Goal: Transaction & Acquisition: Download file/media

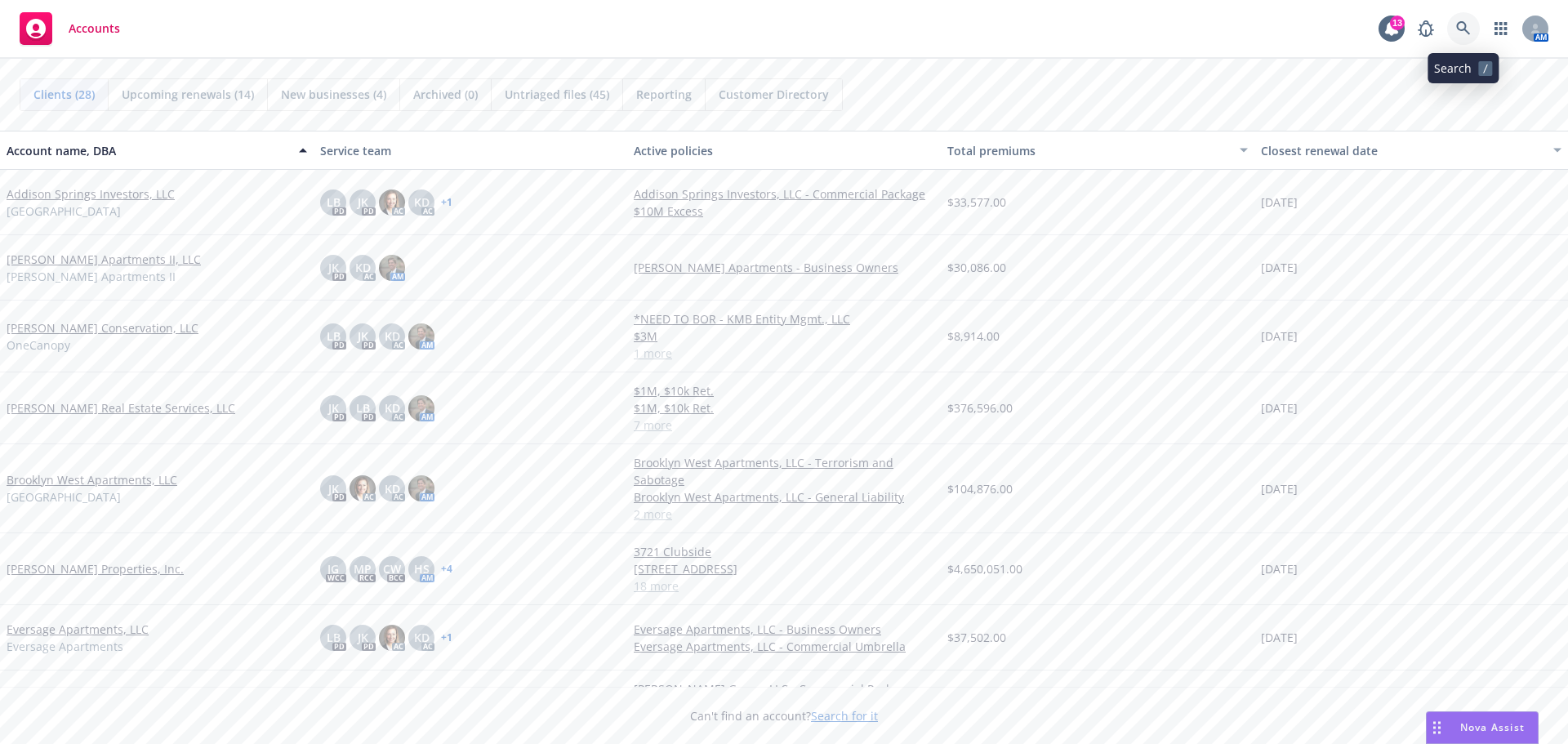
click at [1463, 26] on icon at bounding box center [1463, 28] width 14 height 14
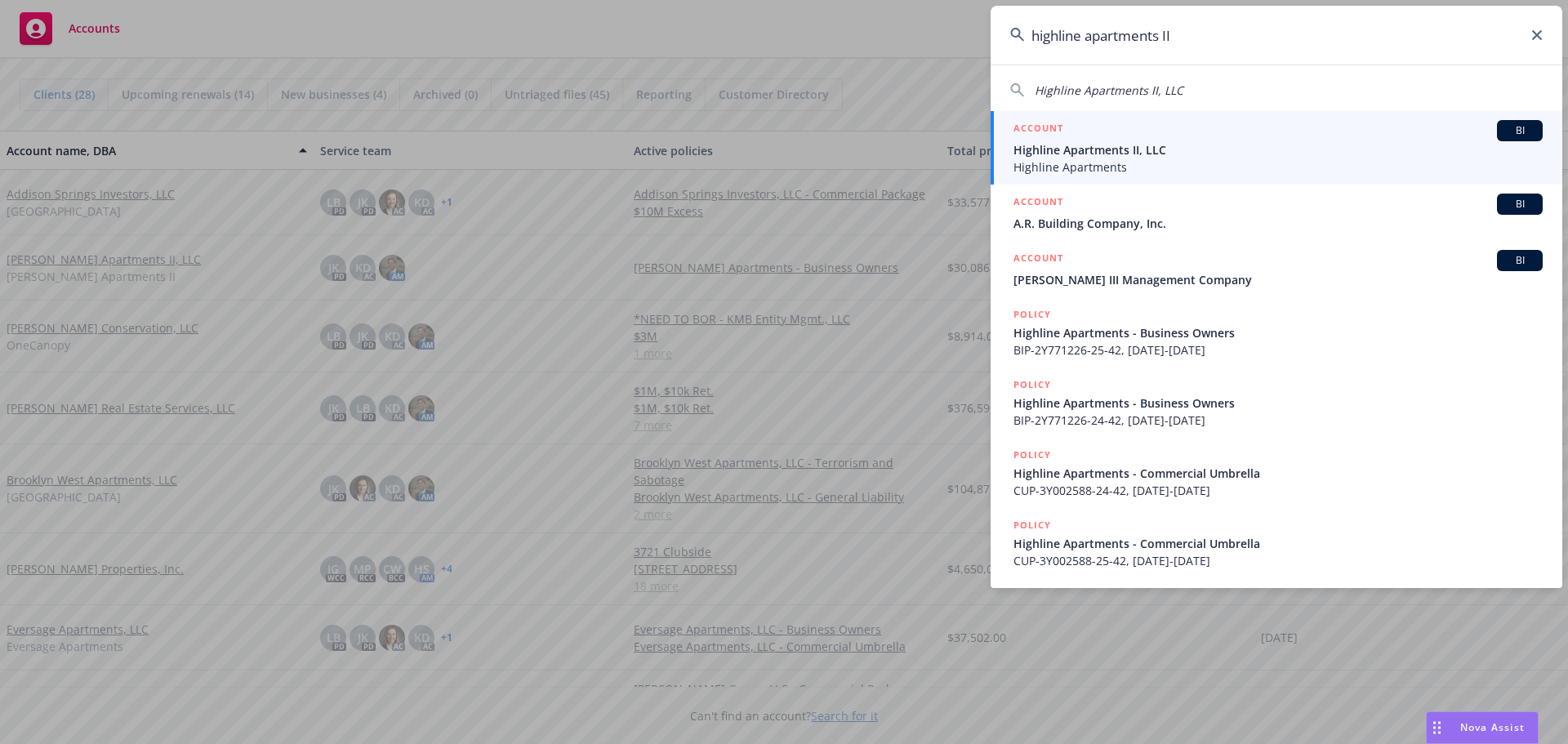
type input "highline apartments II"
click at [1153, 145] on span "Highline Apartments II, LLC" at bounding box center [1278, 150] width 529 height 17
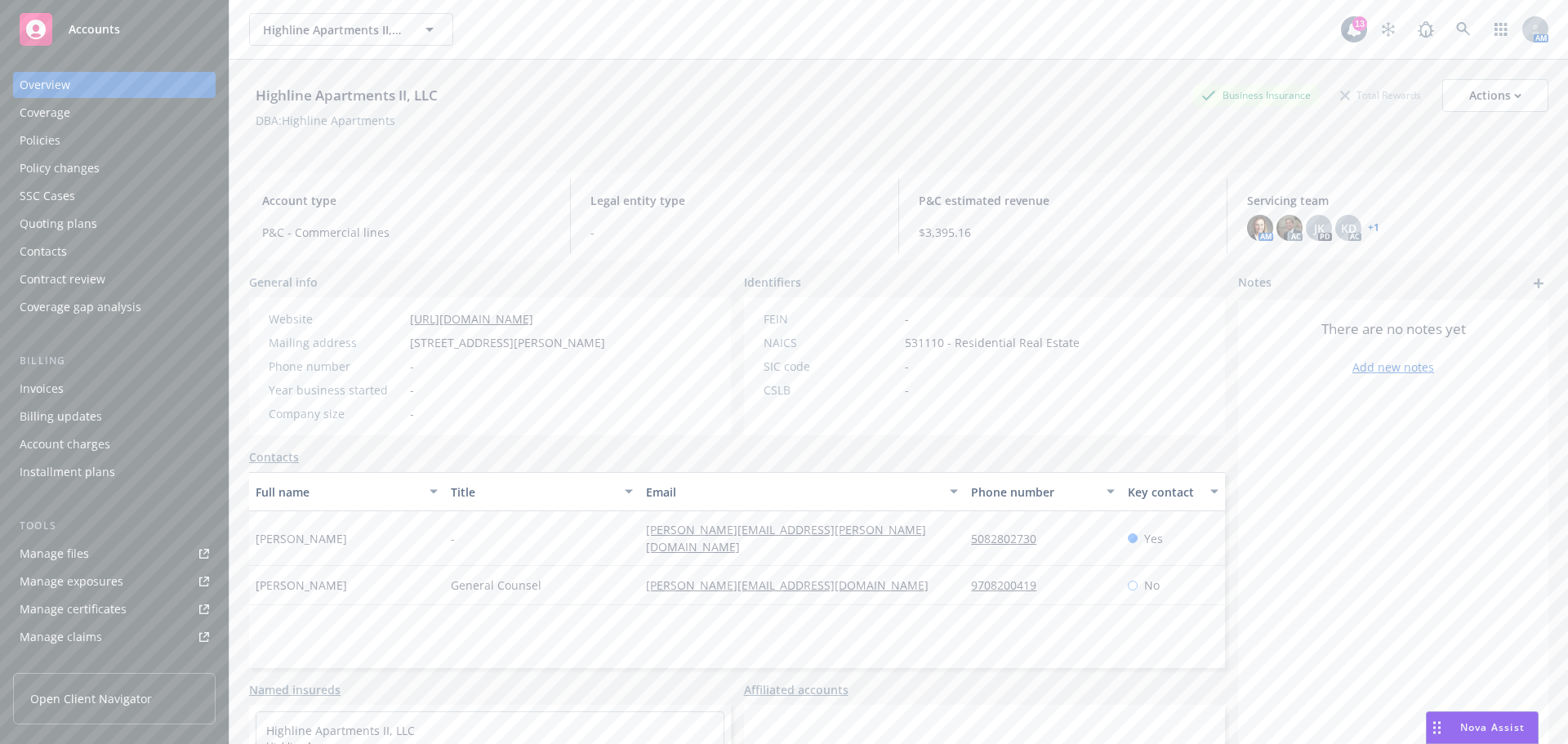
click at [93, 132] on div "Policies" at bounding box center [114, 140] width 189 height 26
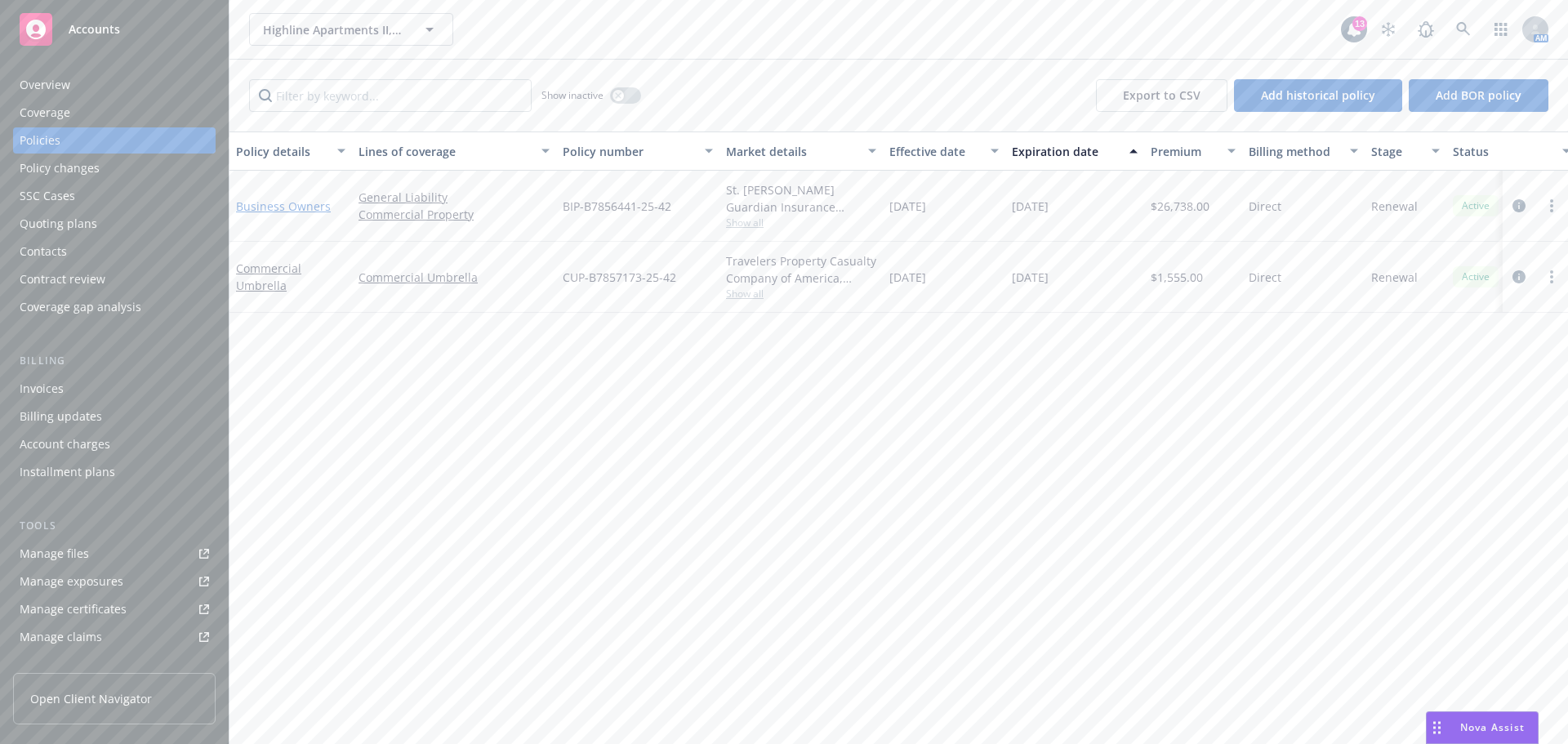
click at [263, 207] on link "Business Owners" at bounding box center [283, 206] width 95 height 15
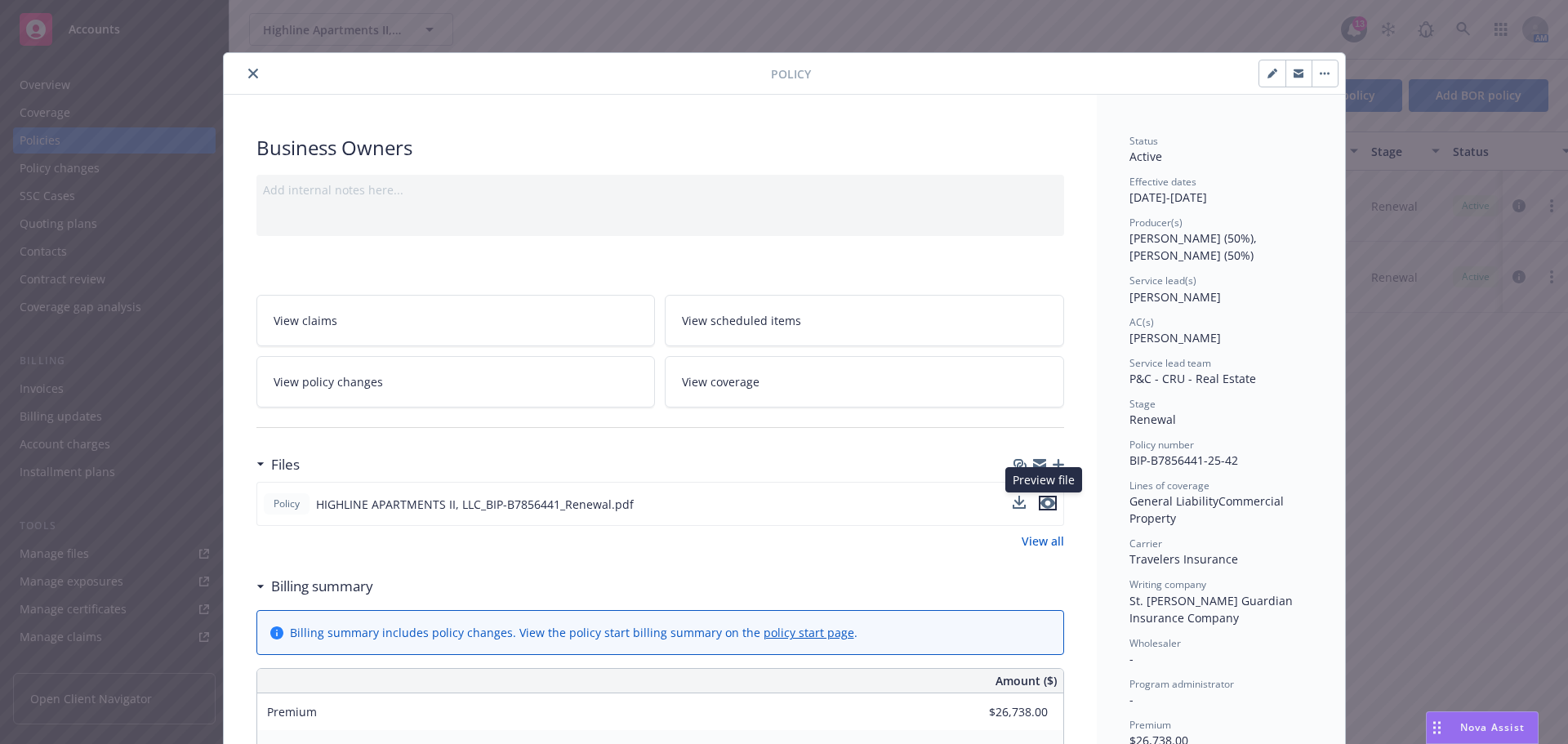
click at [1044, 503] on icon "preview file" at bounding box center [1047, 502] width 14 height 11
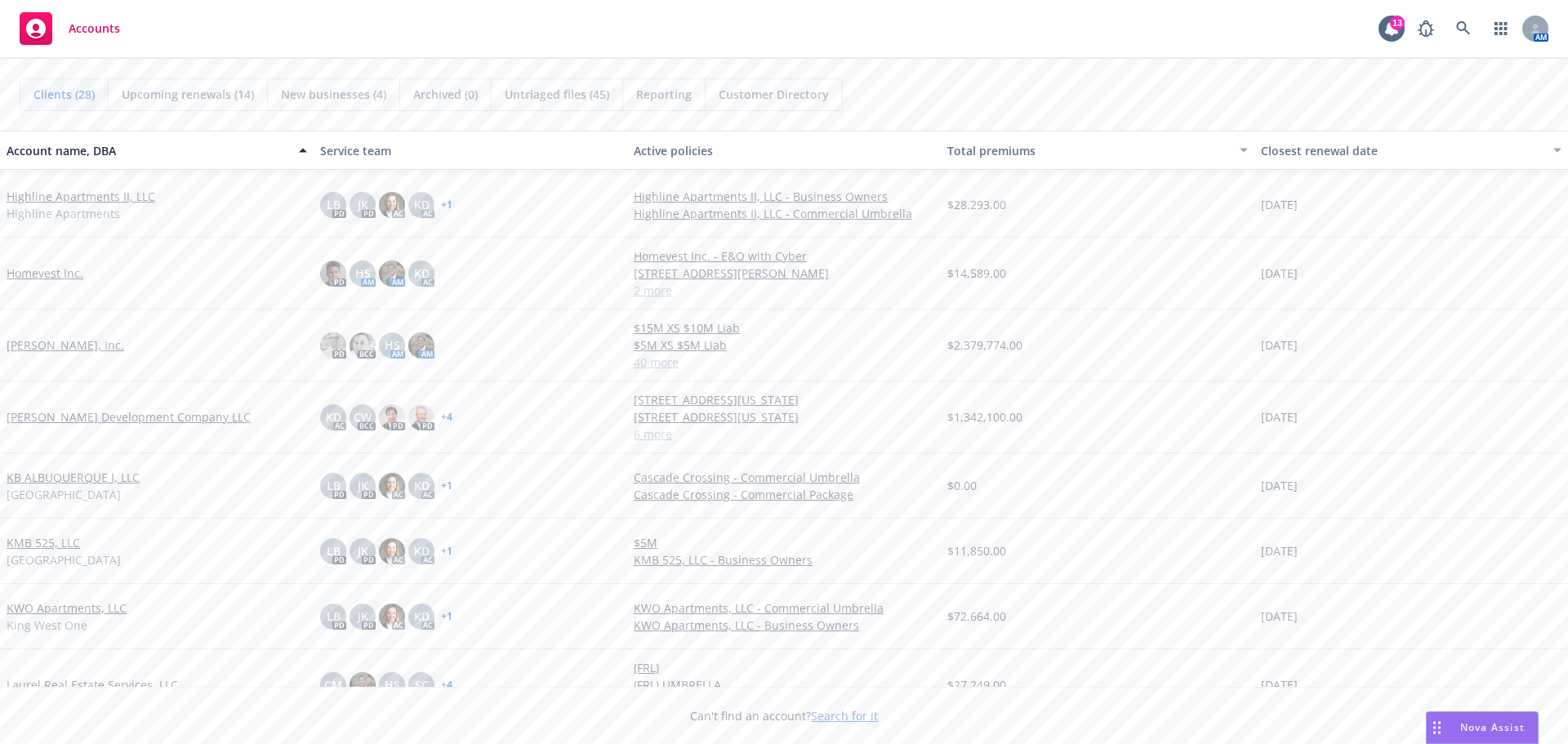
scroll to position [632, 0]
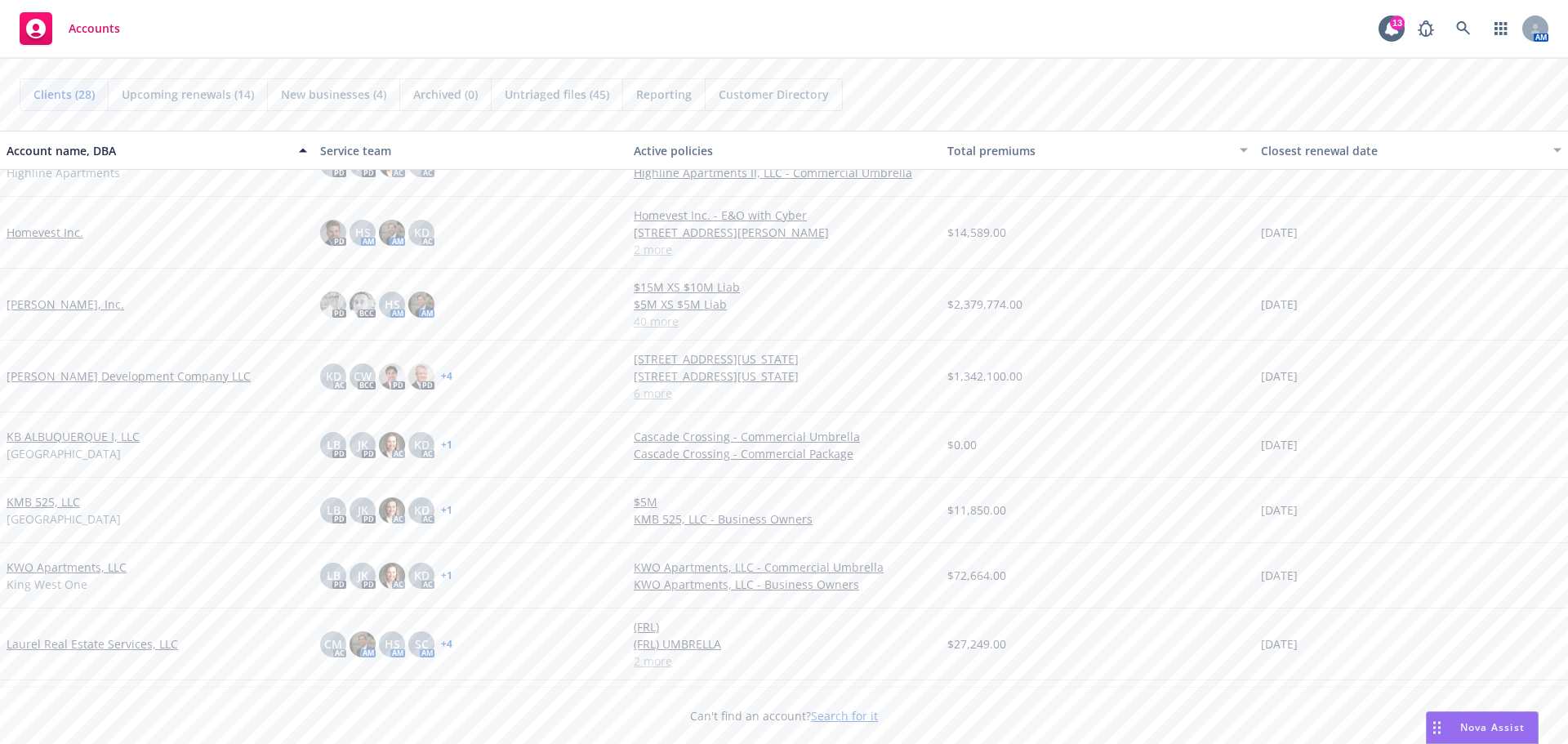
click at [113, 380] on link "[PERSON_NAME] Development Company LLC" at bounding box center [129, 376] width 244 height 17
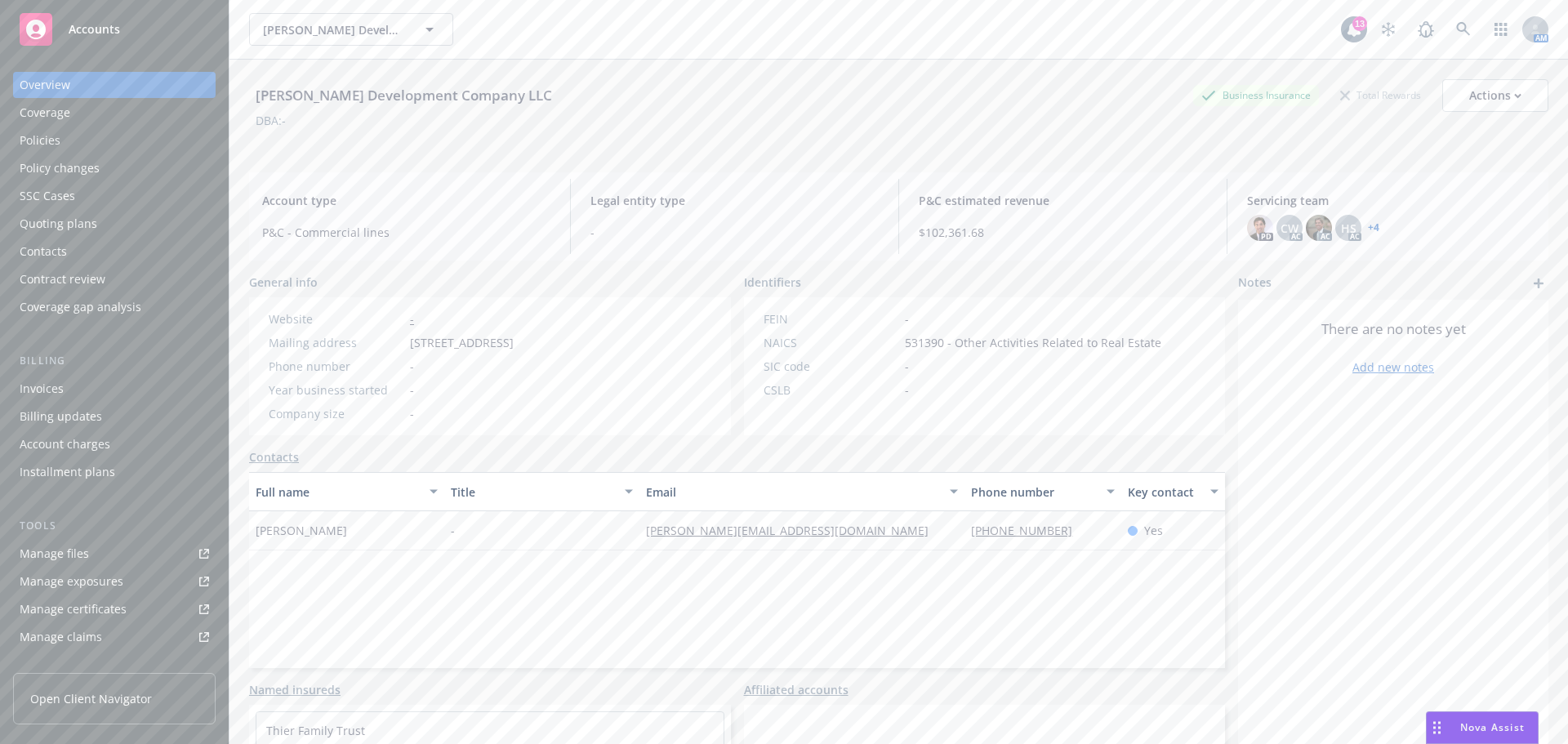
click at [58, 142] on div "Policies" at bounding box center [40, 140] width 41 height 26
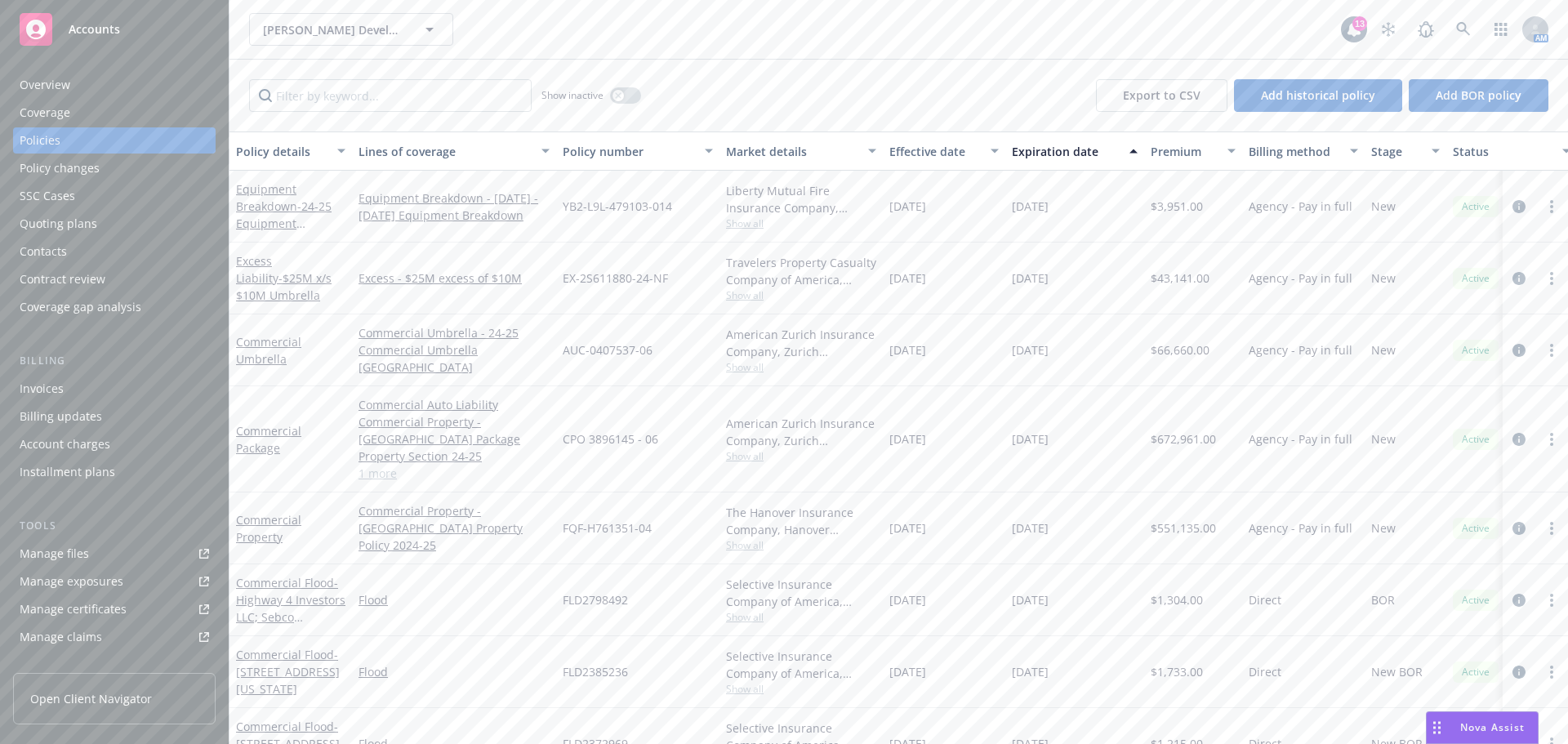
click at [109, 384] on div "Invoices" at bounding box center [114, 389] width 189 height 26
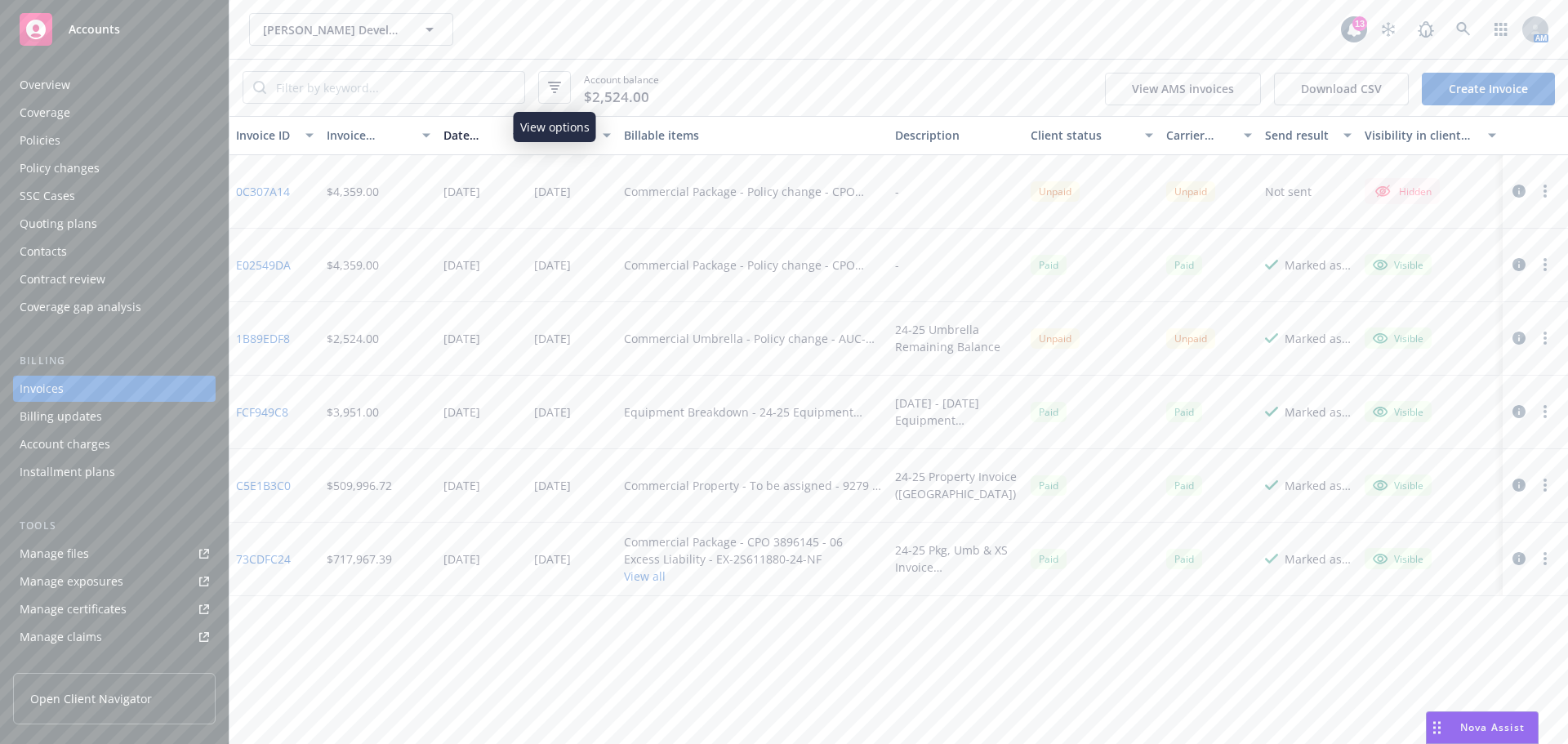
click at [549, 86] on icon "button" at bounding box center [554, 87] width 13 height 11
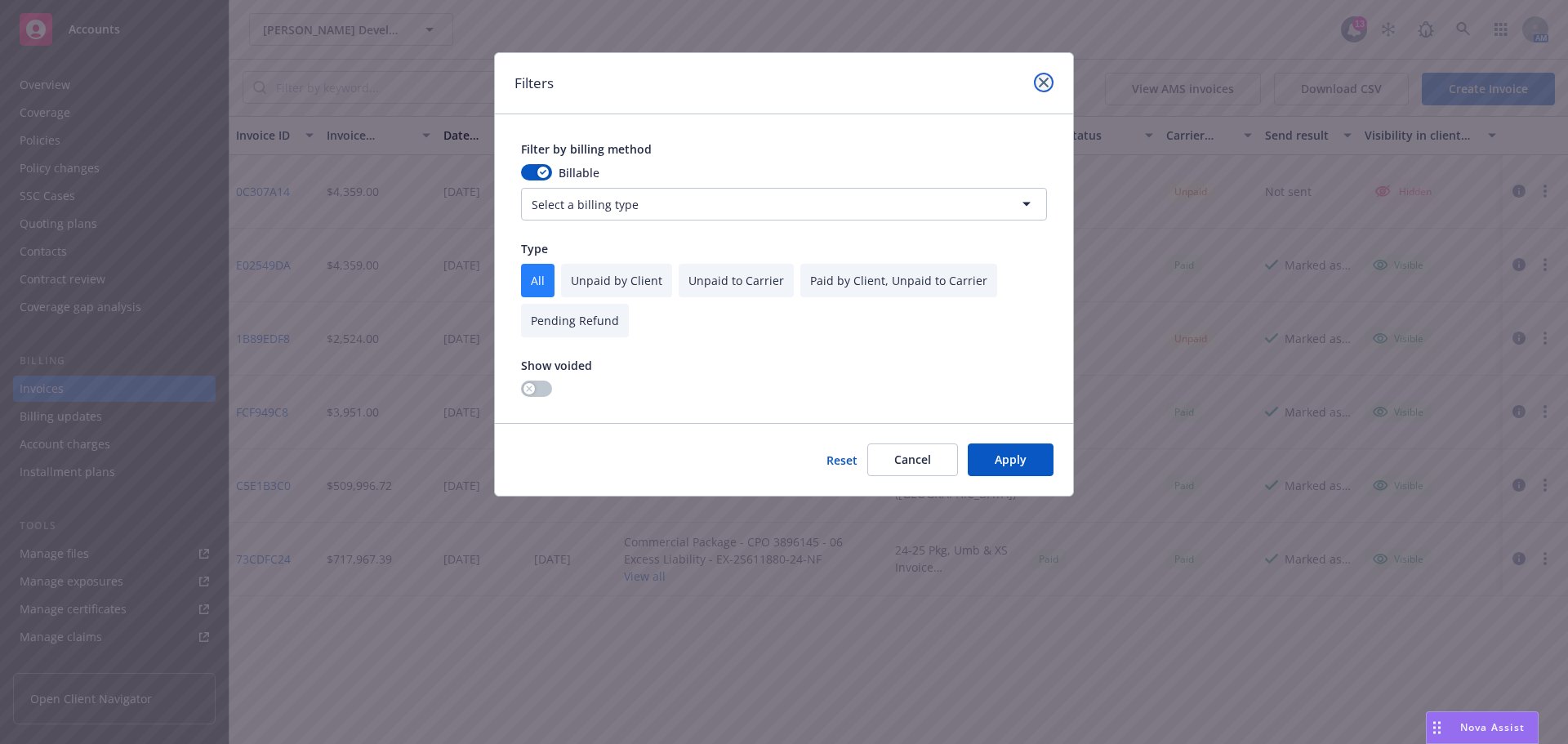
click at [1041, 85] on icon "close" at bounding box center [1043, 82] width 9 height 9
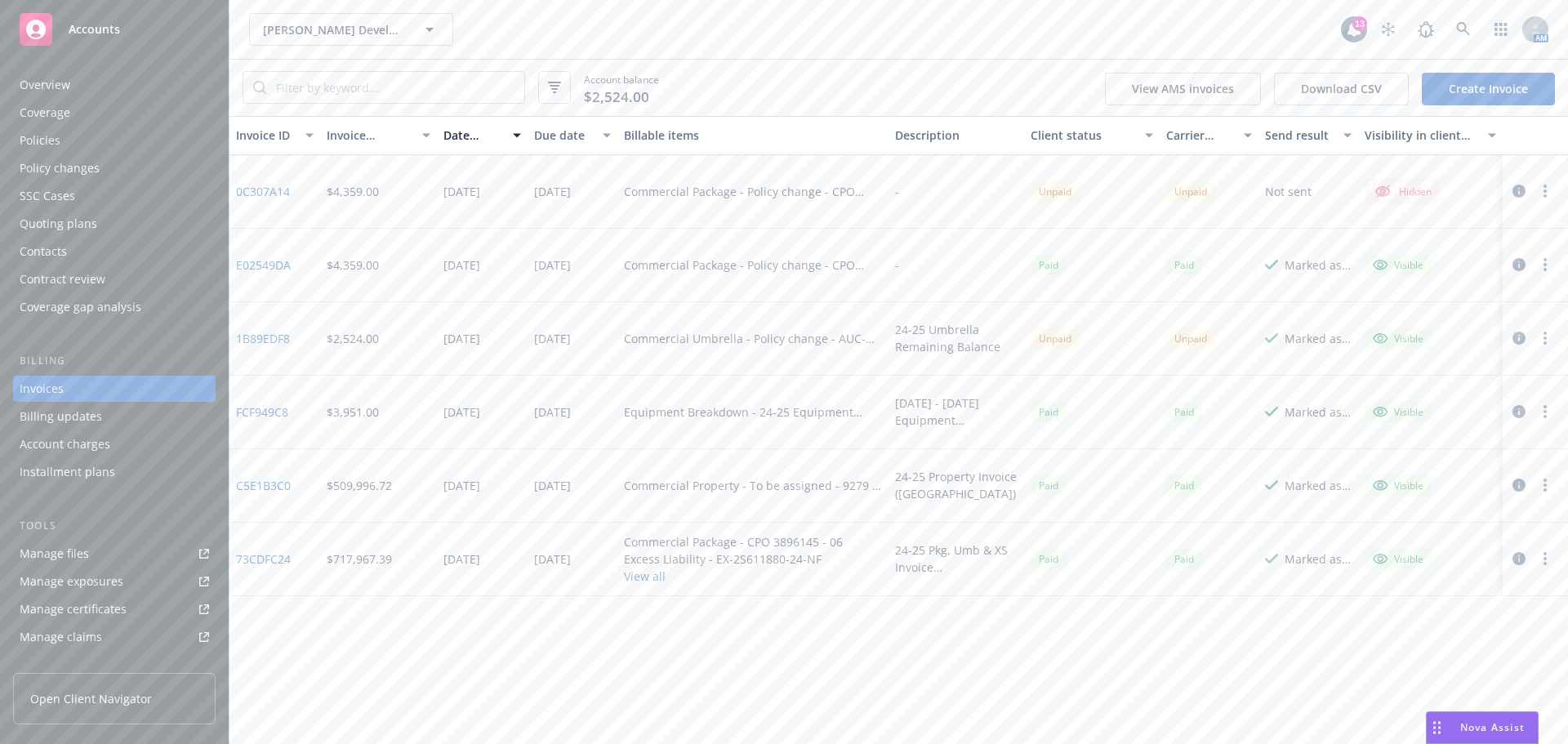
click at [275, 484] on link "C5E1B3C0" at bounding box center [263, 485] width 55 height 17
click at [124, 222] on div "Quoting plans" at bounding box center [114, 223] width 189 height 26
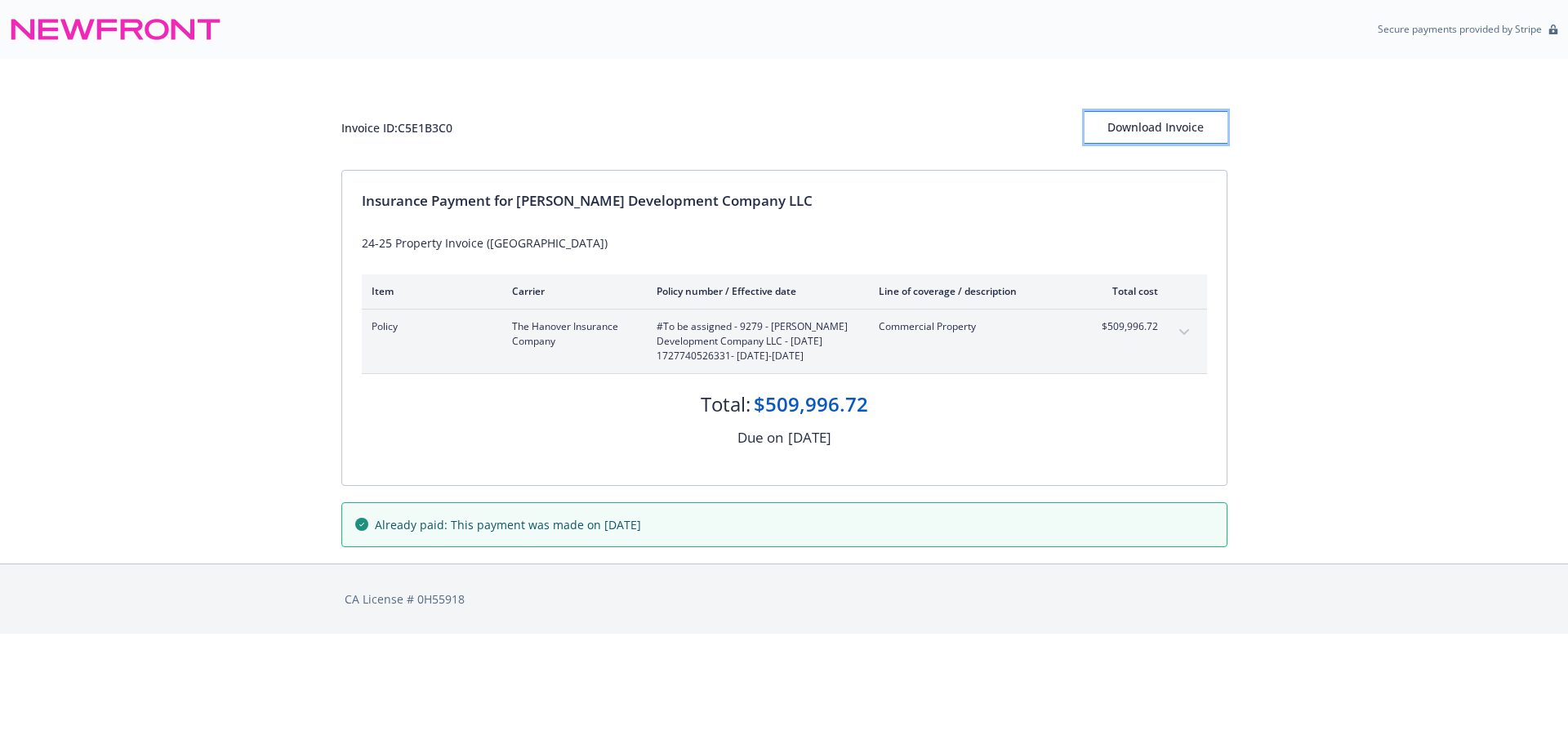
click at [1172, 127] on div "Download Invoice" at bounding box center [1156, 127] width 143 height 31
